Goal: Find specific page/section: Find specific page/section

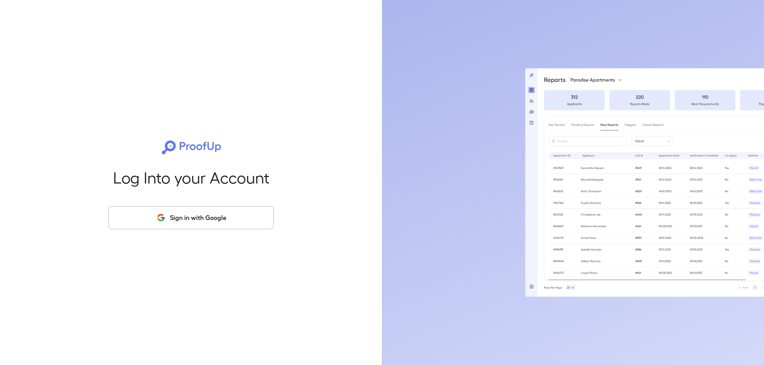
click at [166, 219] on icon "button" at bounding box center [161, 218] width 10 height 10
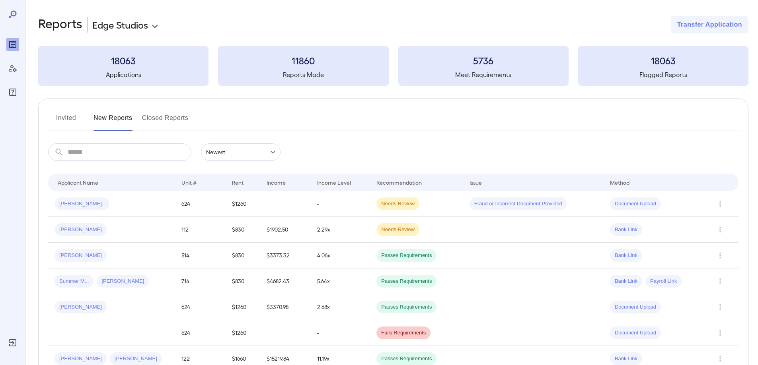
click at [71, 117] on button "Invited" at bounding box center [66, 121] width 36 height 19
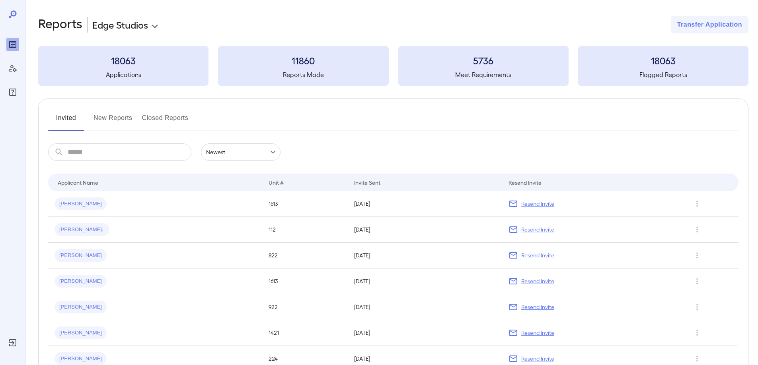
click at [108, 120] on button "New Reports" at bounding box center [112, 121] width 39 height 19
